Goal: Information Seeking & Learning: Learn about a topic

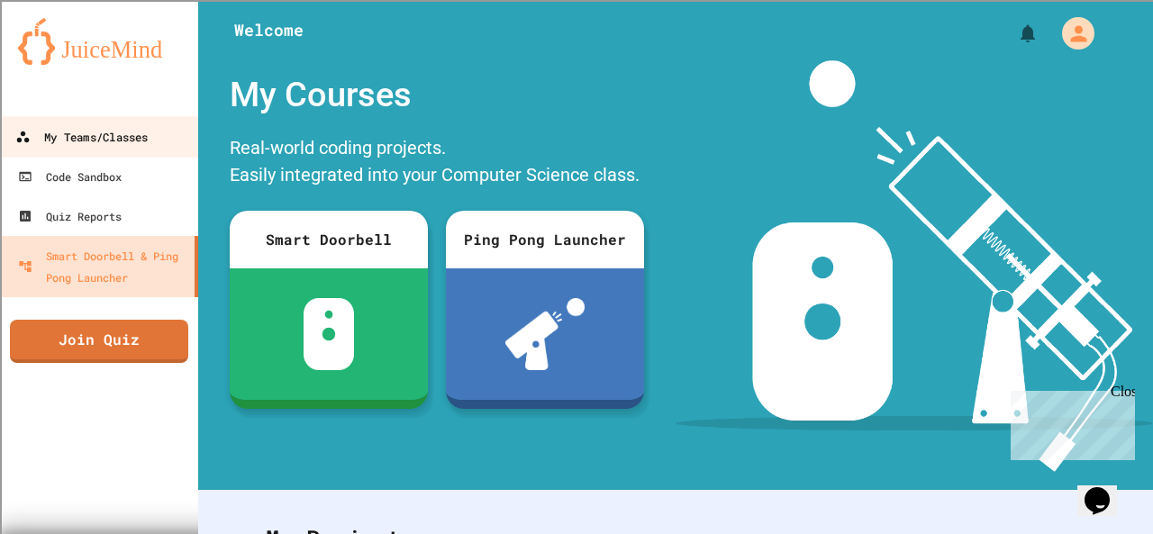
click at [125, 136] on div "My Teams/Classes" at bounding box center [81, 137] width 132 height 23
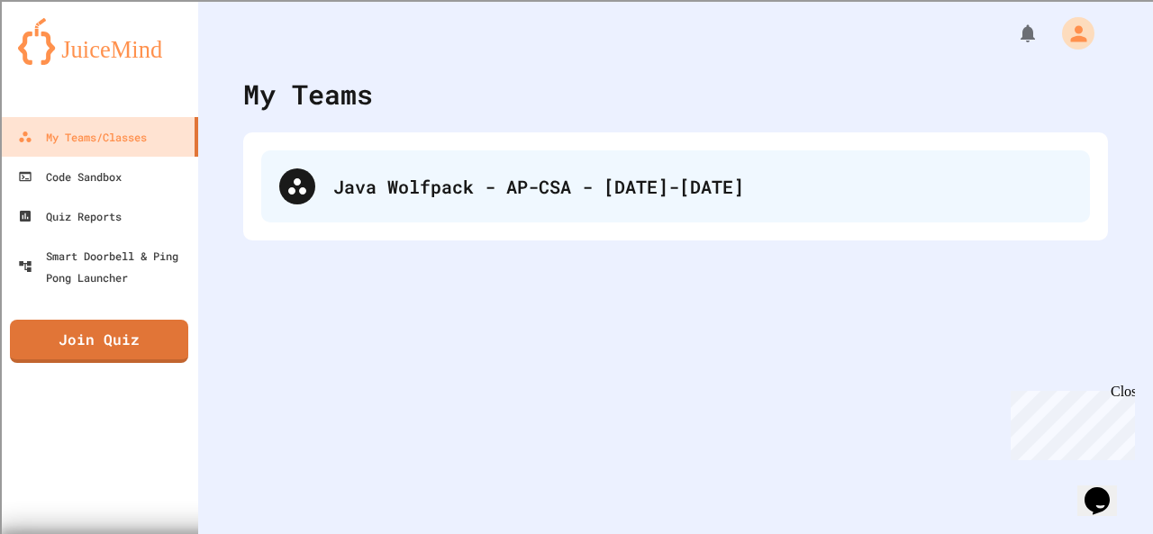
click at [423, 181] on div "Java Wolfpack - AP-CSA - [DATE]-[DATE]" at bounding box center [702, 186] width 739 height 27
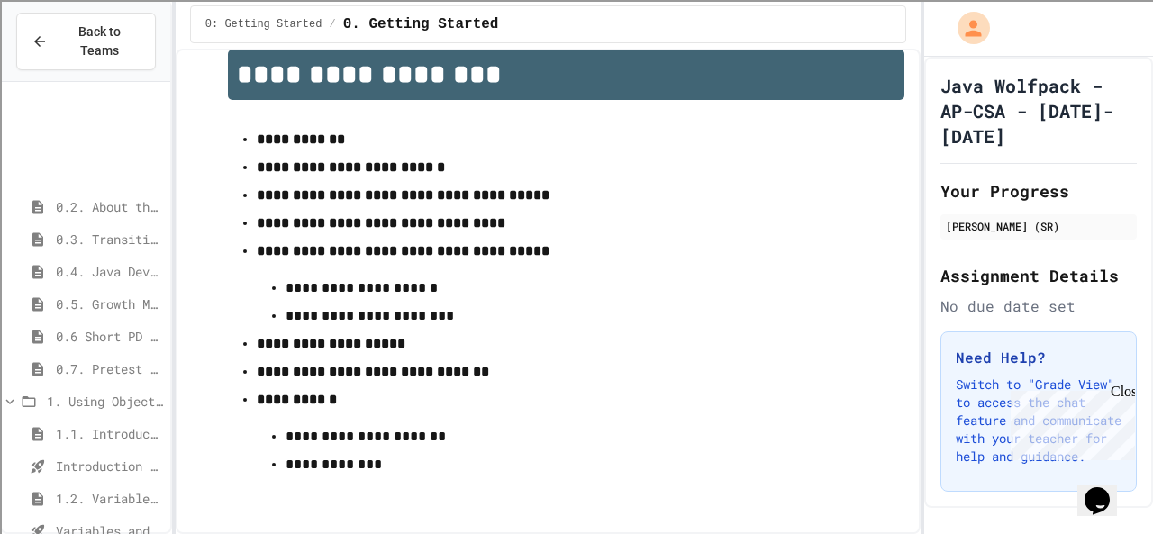
scroll to position [174, 0]
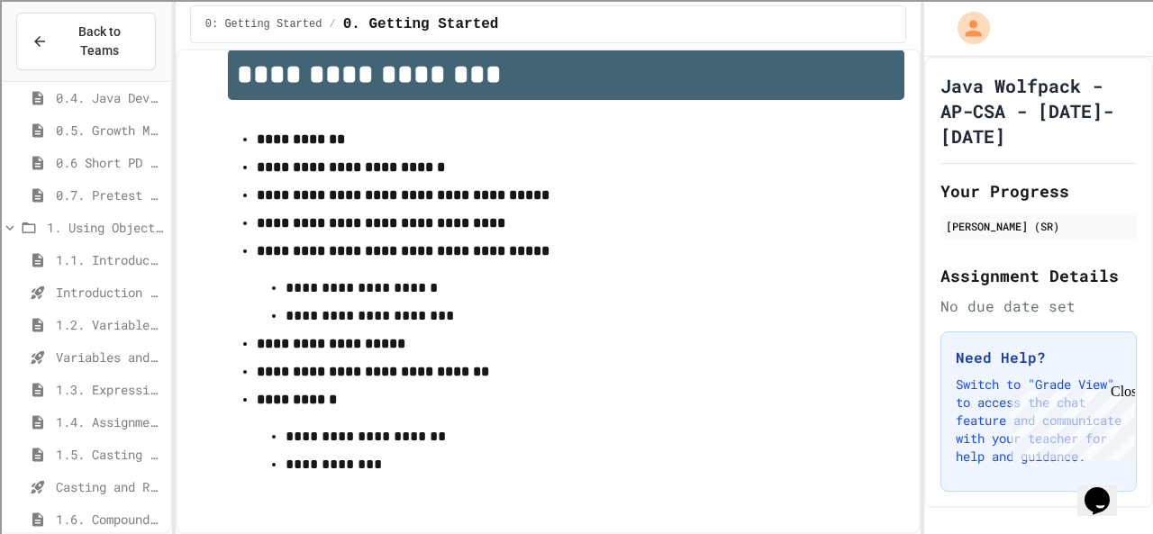
click at [82, 510] on span "1.6. Compound Assignment Operators" at bounding box center [109, 519] width 107 height 19
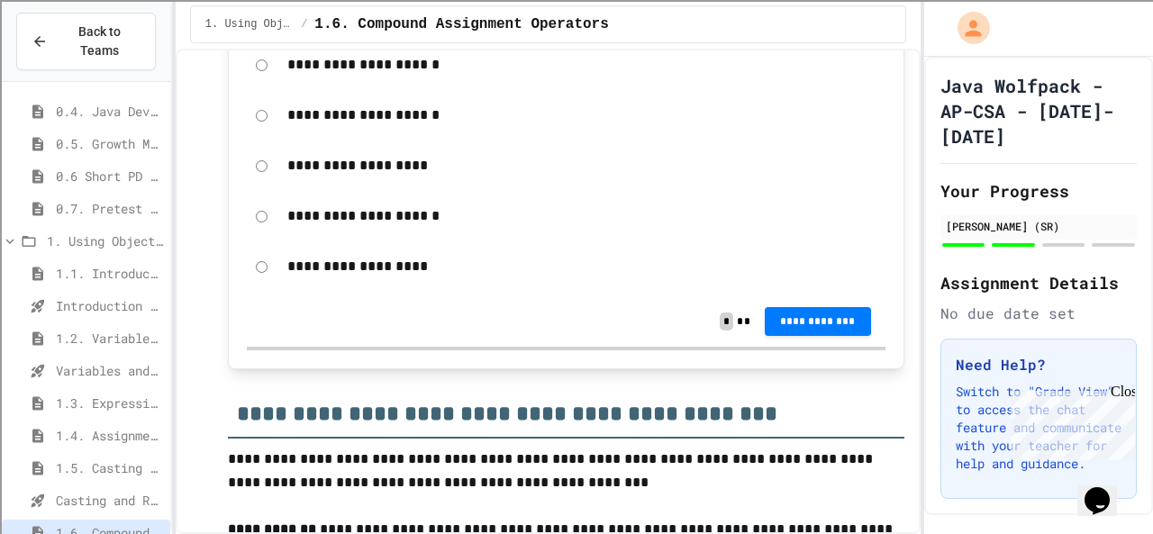
scroll to position [3194, 0]
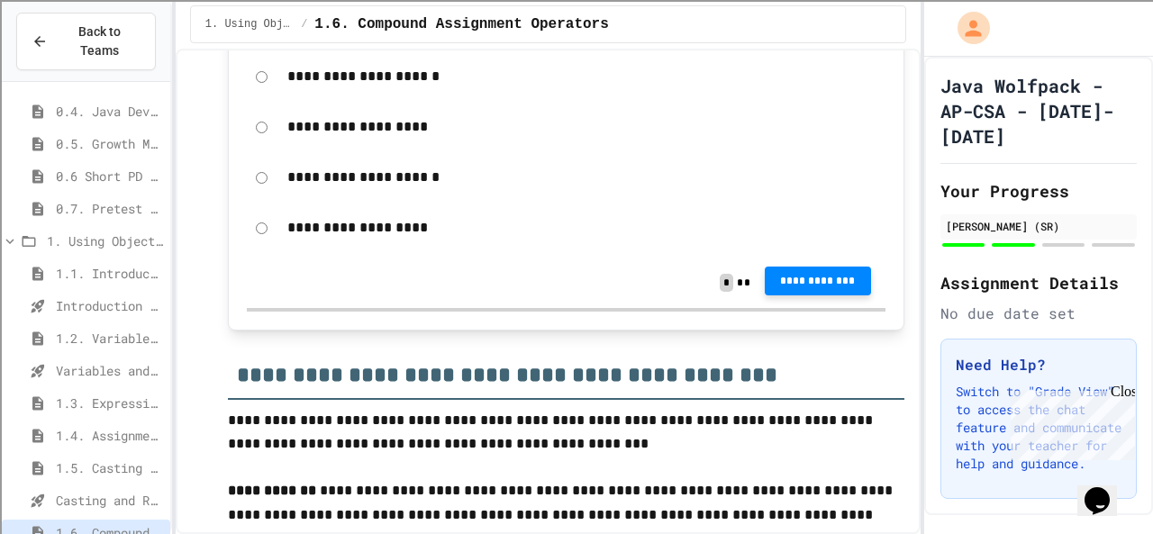
click at [812, 288] on span "**********" at bounding box center [817, 281] width 77 height 14
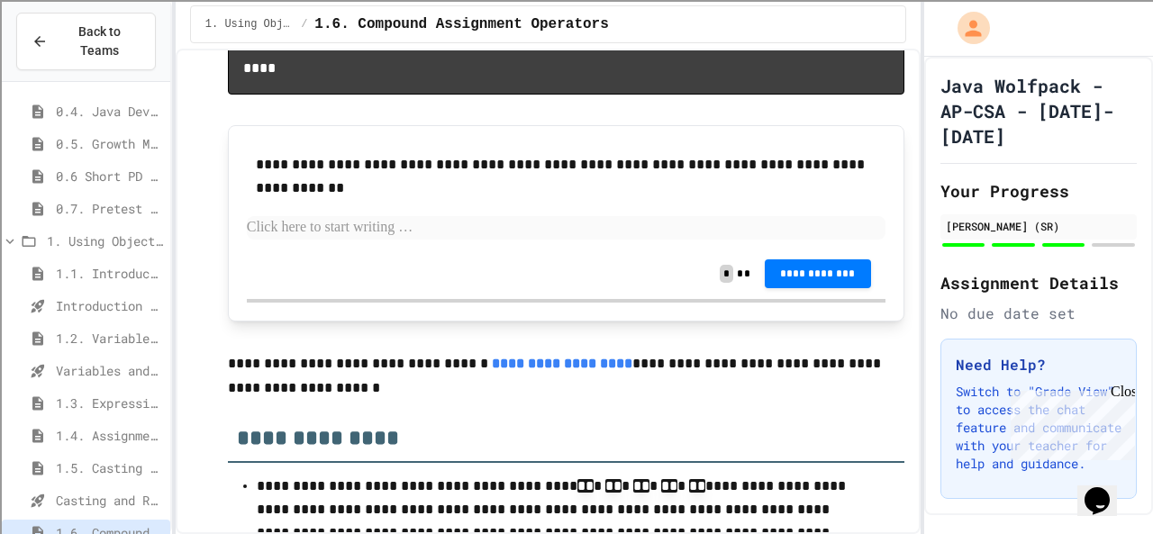
scroll to position [4347, 0]
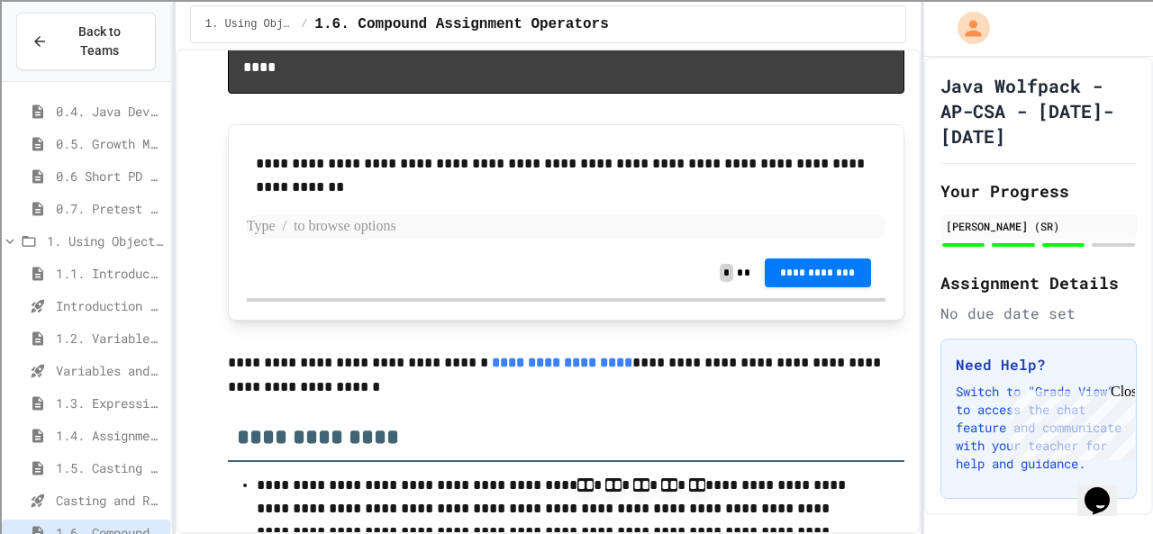
click at [748, 239] on p at bounding box center [566, 226] width 639 height 23
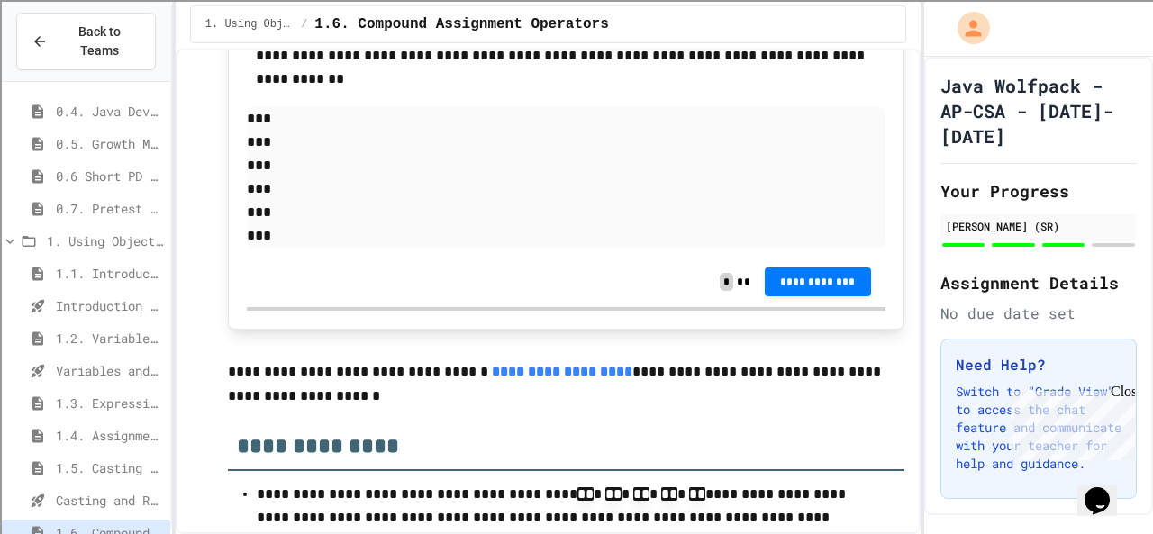
scroll to position [4509, 0]
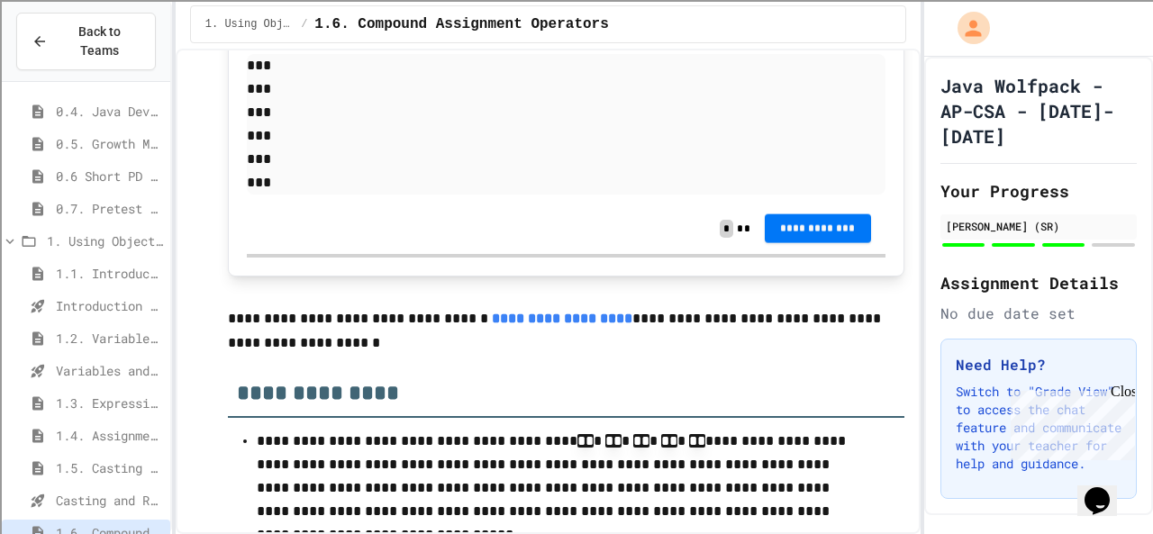
click at [796, 236] on span "**********" at bounding box center [817, 229] width 77 height 14
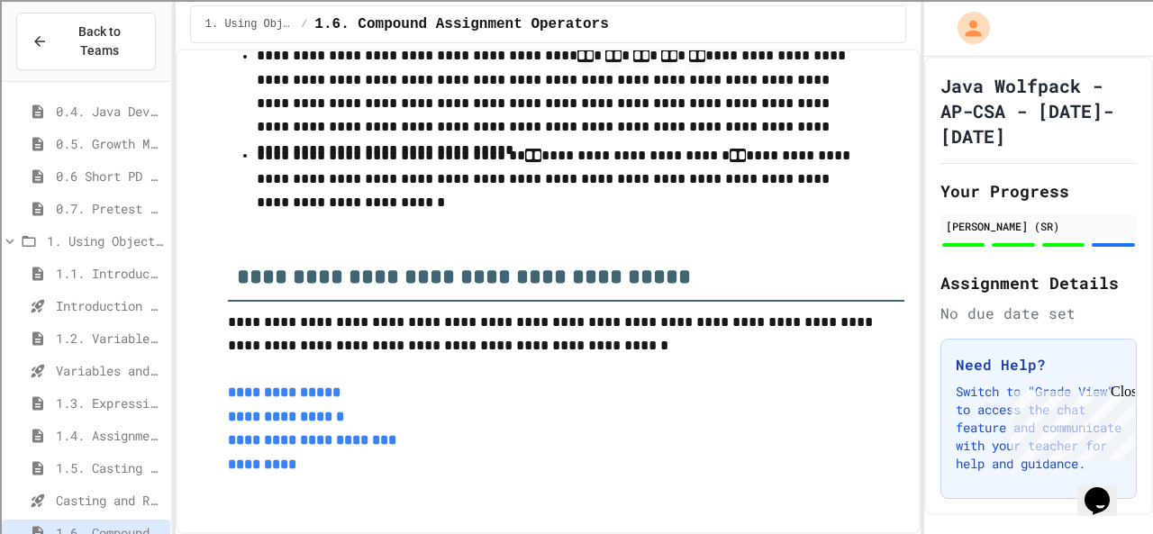
scroll to position [5059, 0]
